Goal: Task Accomplishment & Management: Manage account settings

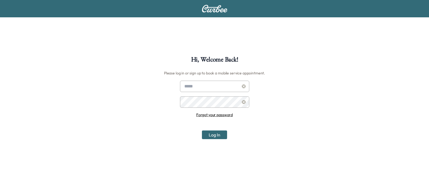
type input "**********"
click at [222, 141] on div "**********" at bounding box center [214, 152] width 429 height 193
click at [220, 137] on button "Log In" at bounding box center [214, 135] width 25 height 9
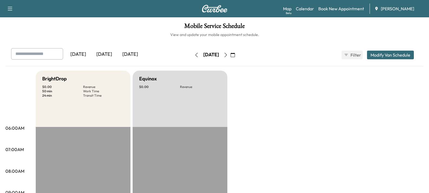
click at [107, 55] on div "[DATE]" at bounding box center [104, 54] width 26 height 12
click at [228, 56] on icon "button" at bounding box center [226, 55] width 4 height 4
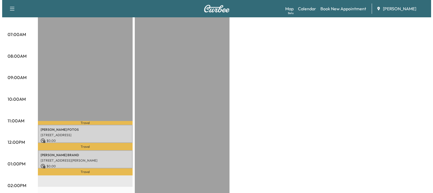
scroll to position [135, 0]
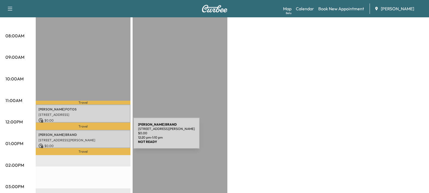
click at [93, 138] on p "[STREET_ADDRESS][PERSON_NAME]" at bounding box center [82, 140] width 89 height 4
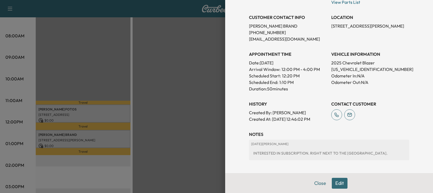
scroll to position [108, 0]
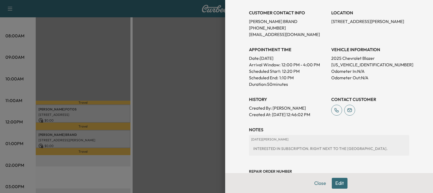
click at [333, 183] on button "Edit" at bounding box center [340, 183] width 16 height 11
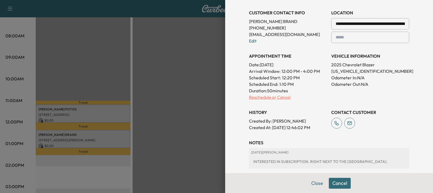
click at [279, 98] on p "Reschedule or Cancel" at bounding box center [288, 97] width 78 height 7
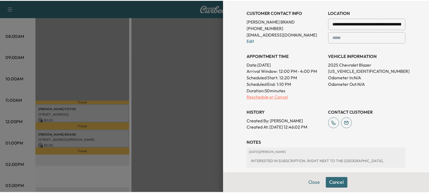
scroll to position [0, 0]
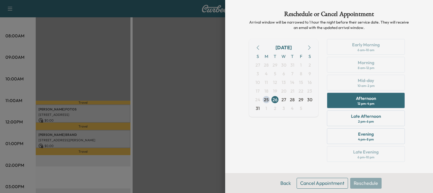
click at [319, 184] on button "Cancel Appointment" at bounding box center [322, 183] width 51 height 11
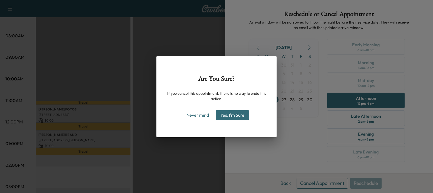
click at [235, 117] on button "Yes, I'm Sure" at bounding box center [232, 115] width 33 height 10
